Goal: Information Seeking & Learning: Learn about a topic

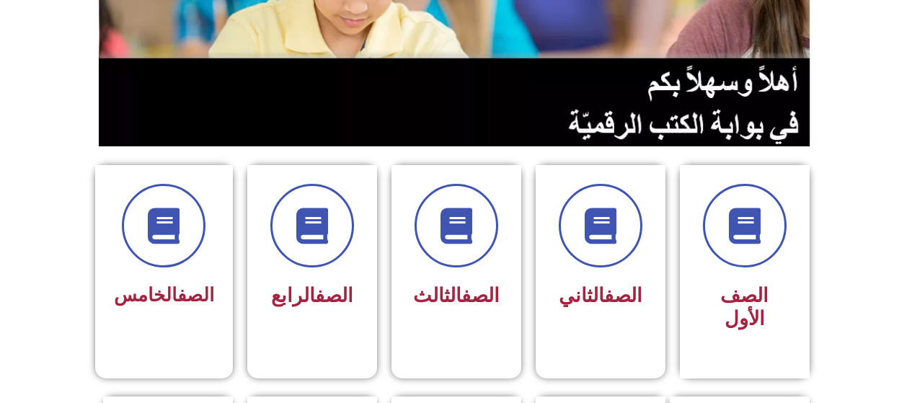
scroll to position [239, 0]
click at [487, 265] on div at bounding box center [456, 227] width 91 height 84
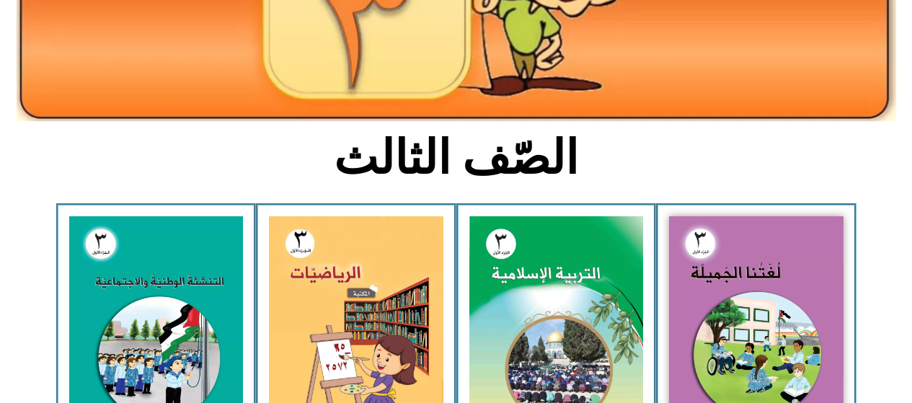
scroll to position [254, 0]
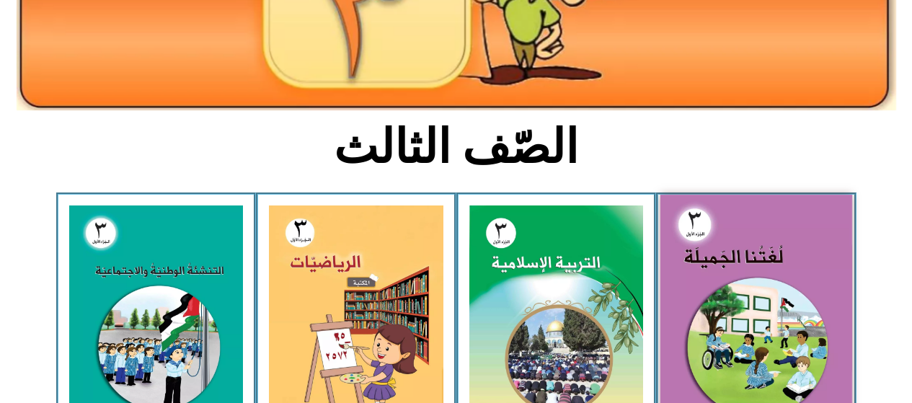
click at [735, 299] on img at bounding box center [756, 313] width 192 height 236
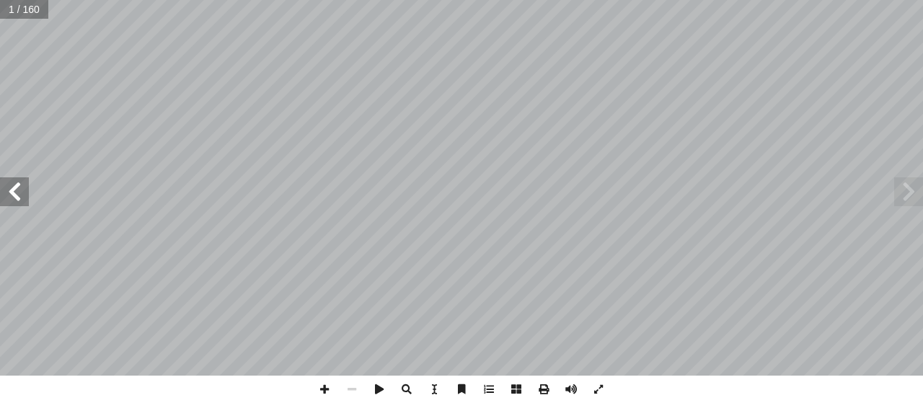
click at [16, 11] on input "text" at bounding box center [24, 9] width 48 height 19
type input "**"
click at [22, 198] on span at bounding box center [14, 191] width 29 height 29
click at [23, 191] on span at bounding box center [14, 191] width 29 height 29
